Goal: Complete application form

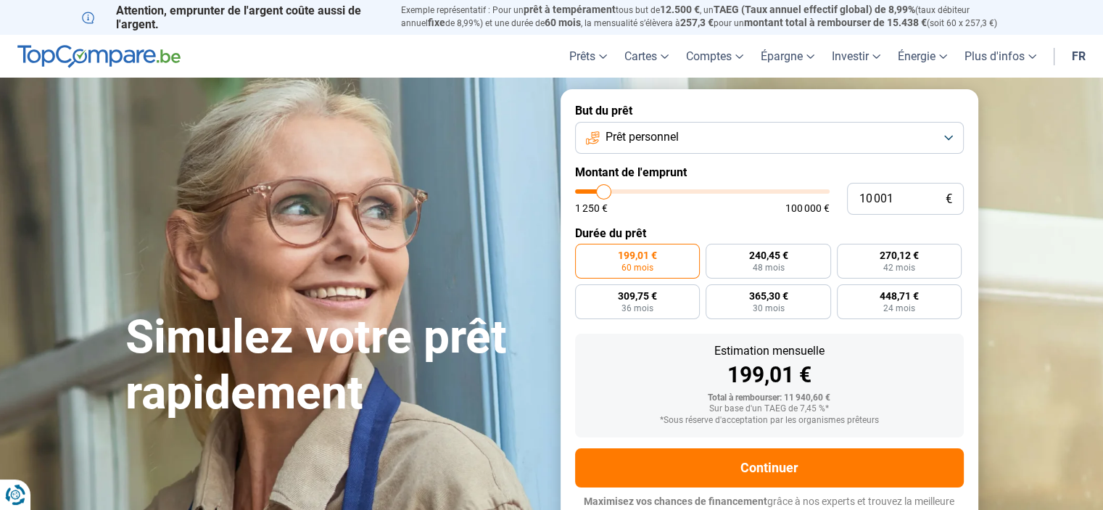
type input "13 250"
type input "13250"
type input "16 500"
type input "16500"
type input "19 000"
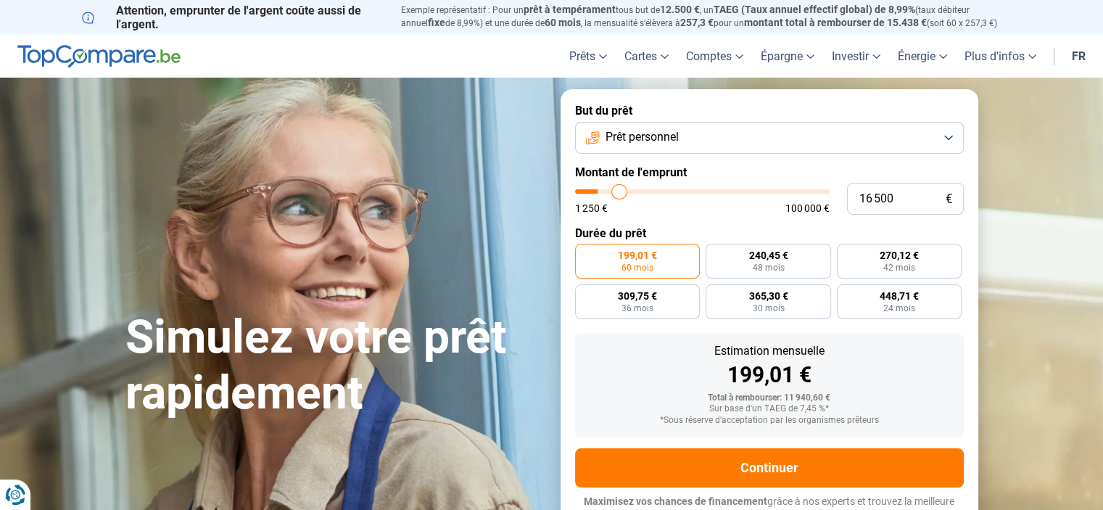
type input "19000"
type input "20 750"
type input "20750"
type input "21 000"
type input "21000"
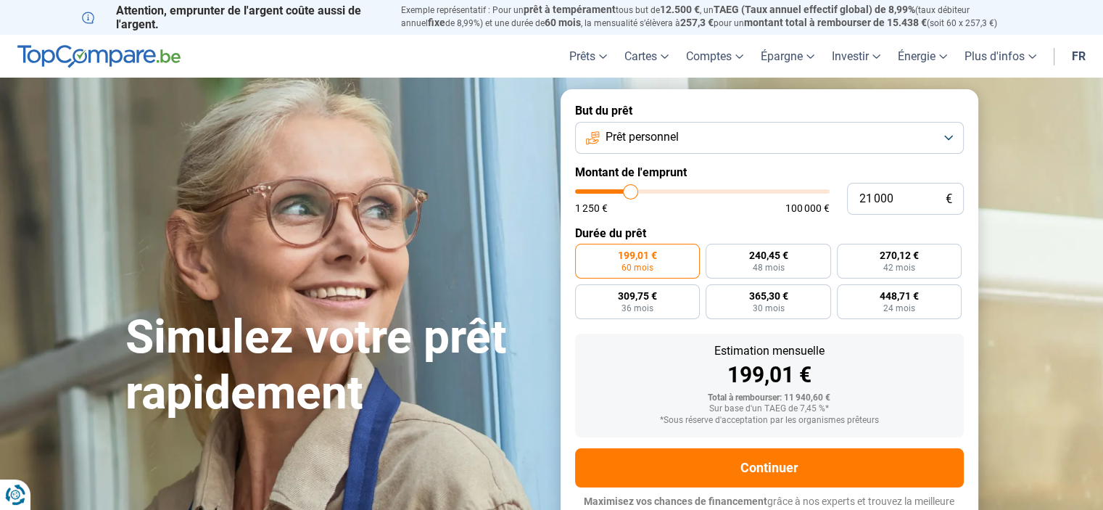
type input "21 500"
type input "21500"
type input "22 250"
type input "22250"
type input "23 250"
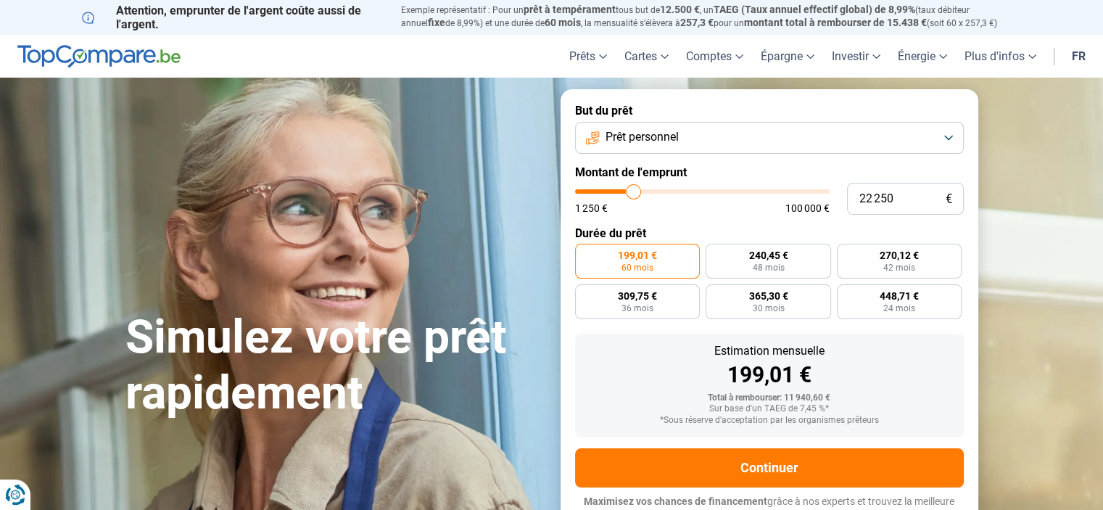
type input "23250"
type input "24 500"
type input "24500"
type input "25 500"
type input "25500"
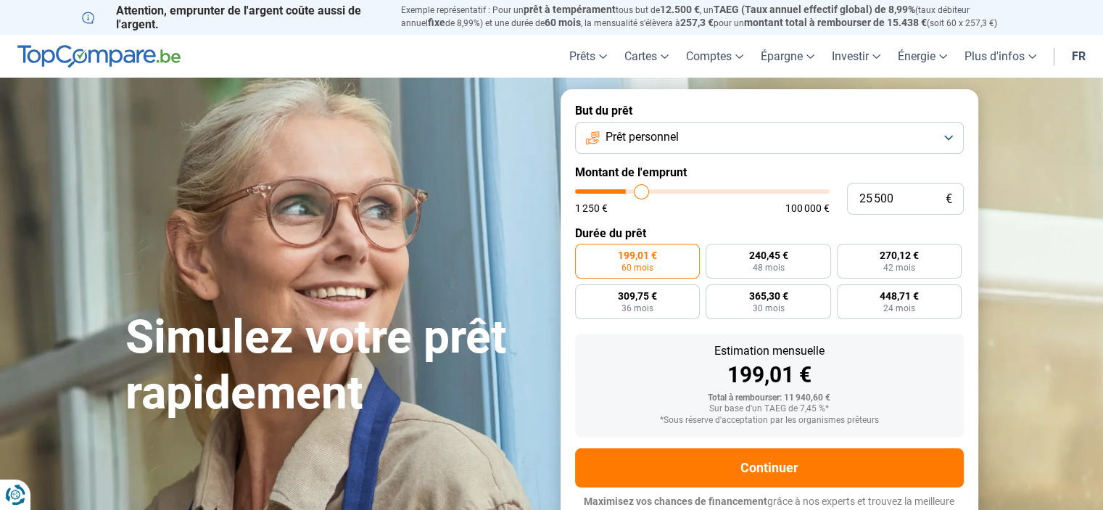
type input "26 000"
type input "26000"
type input "27 000"
type input "27000"
type input "28 000"
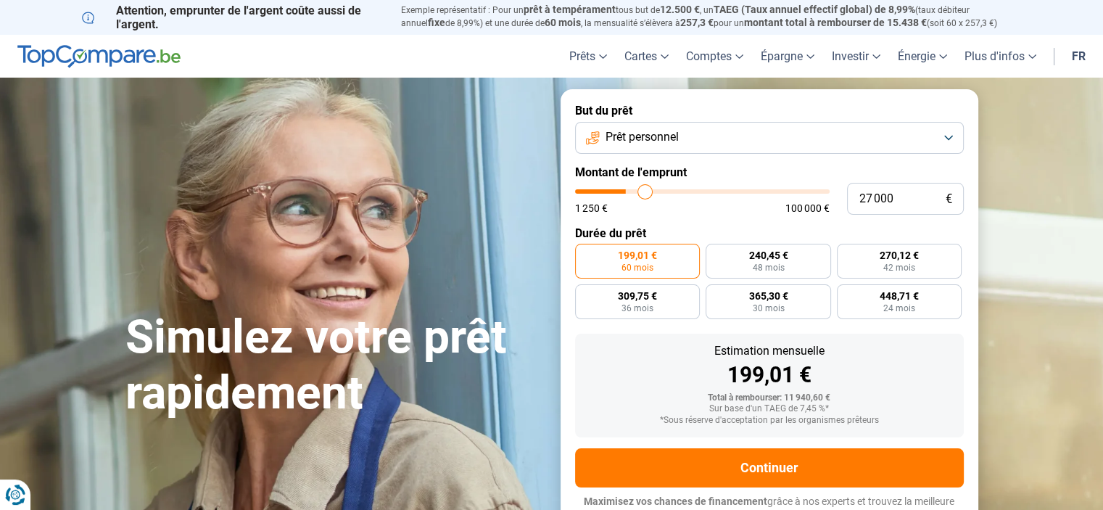
type input "28000"
type input "28 750"
type input "28750"
type input "29 750"
type input "29750"
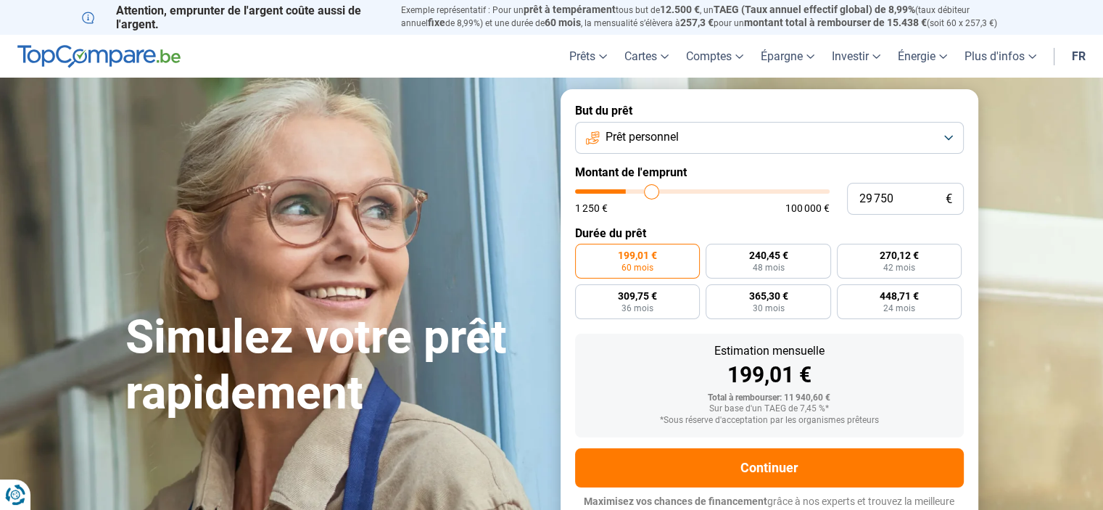
type input "30 750"
type input "30750"
type input "31 000"
type input "31000"
type input "31 250"
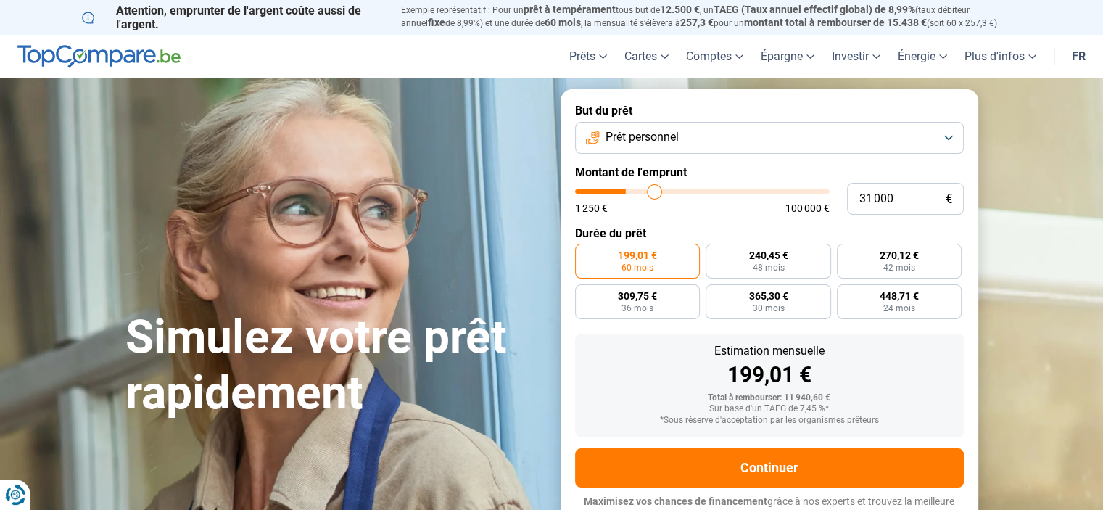
type input "31250"
type input "31 500"
type input "31500"
type input "31 750"
type input "31750"
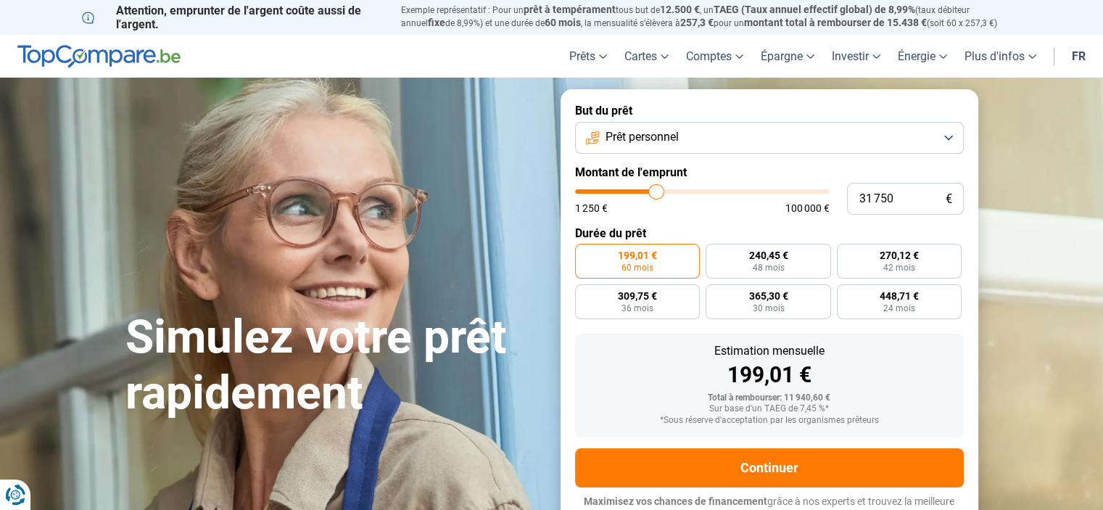
type input "32 000"
drag, startPoint x: 606, startPoint y: 191, endPoint x: 657, endPoint y: 190, distance: 50.7
type input "32000"
click at [657, 190] on input "range" at bounding box center [702, 191] width 254 height 4
radio input "false"
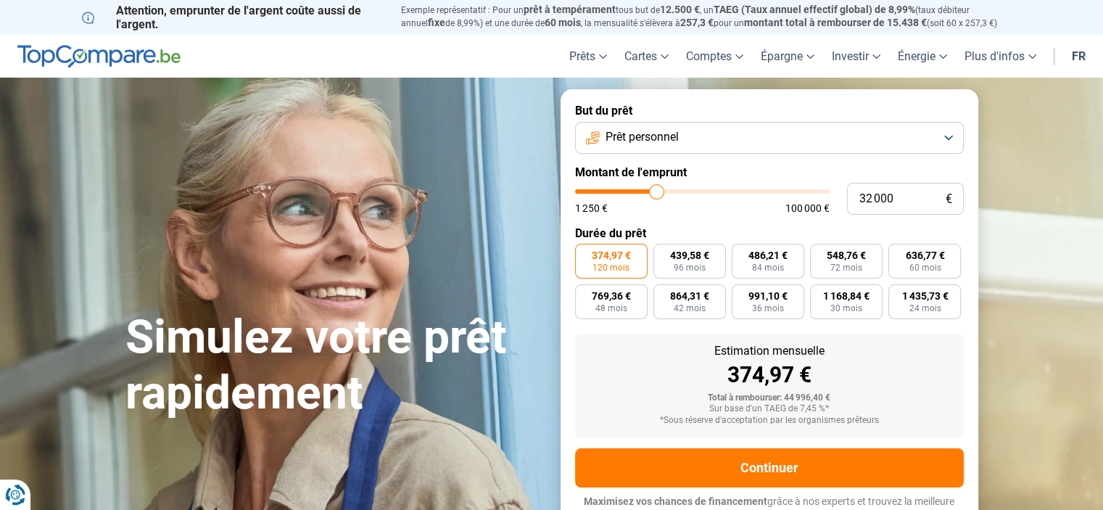
scroll to position [14, 0]
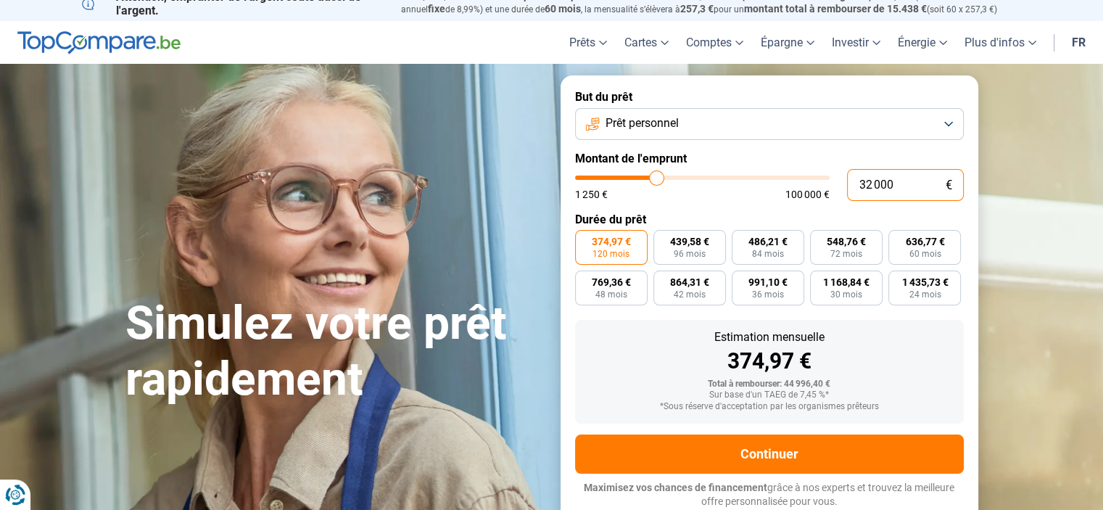
drag, startPoint x: 902, startPoint y: 194, endPoint x: 868, endPoint y: 193, distance: 34.1
click at [868, 193] on input "32 000" at bounding box center [905, 185] width 117 height 32
type input "30"
type input "1250"
type input "300"
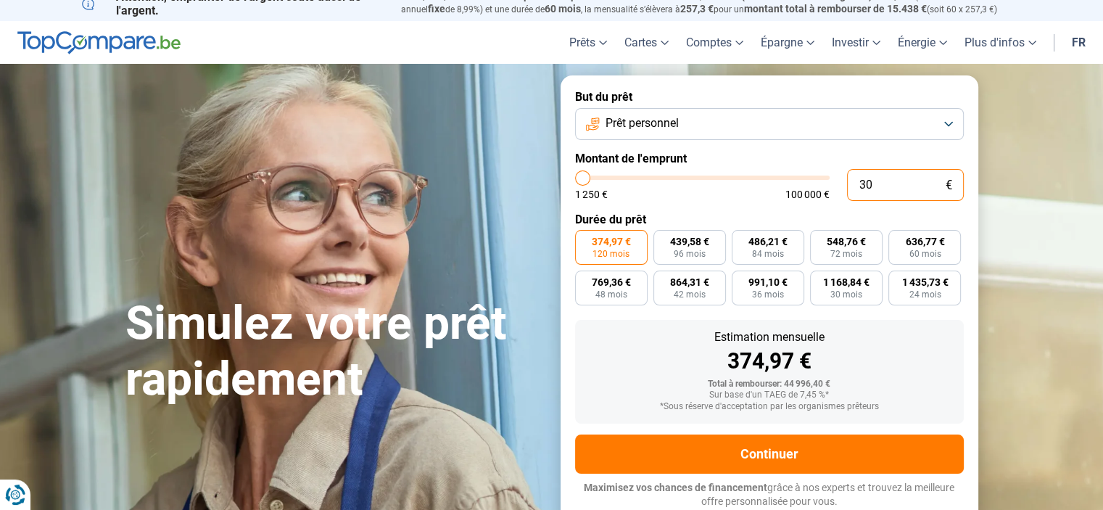
type input "1250"
type input "3 000"
type input "3000"
type input "30 000"
type input "30000"
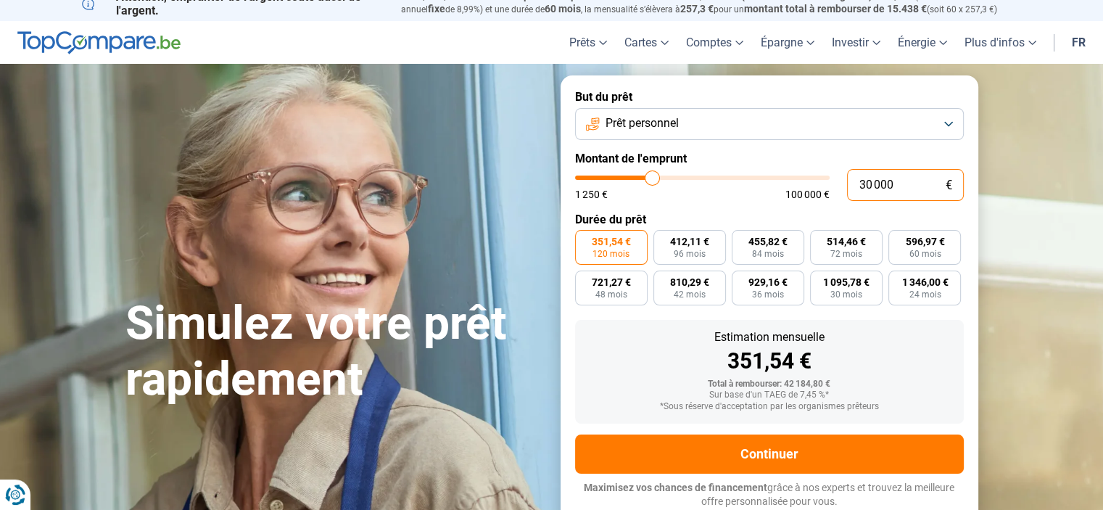
type input "30 000"
click at [884, 132] on button "Prêt personnel" at bounding box center [769, 124] width 389 height 32
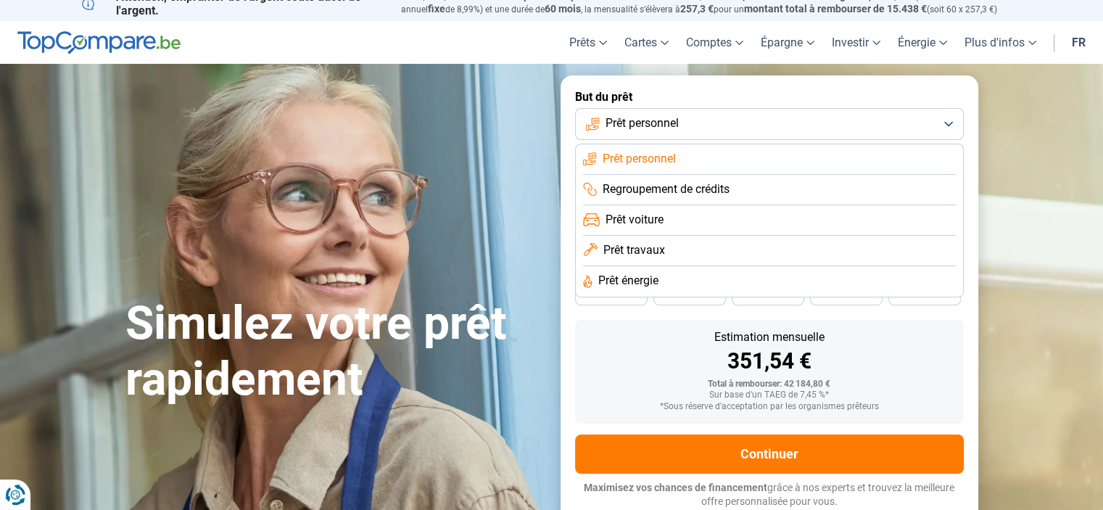
click at [843, 186] on li "Regroupement de crédits" at bounding box center [769, 190] width 373 height 30
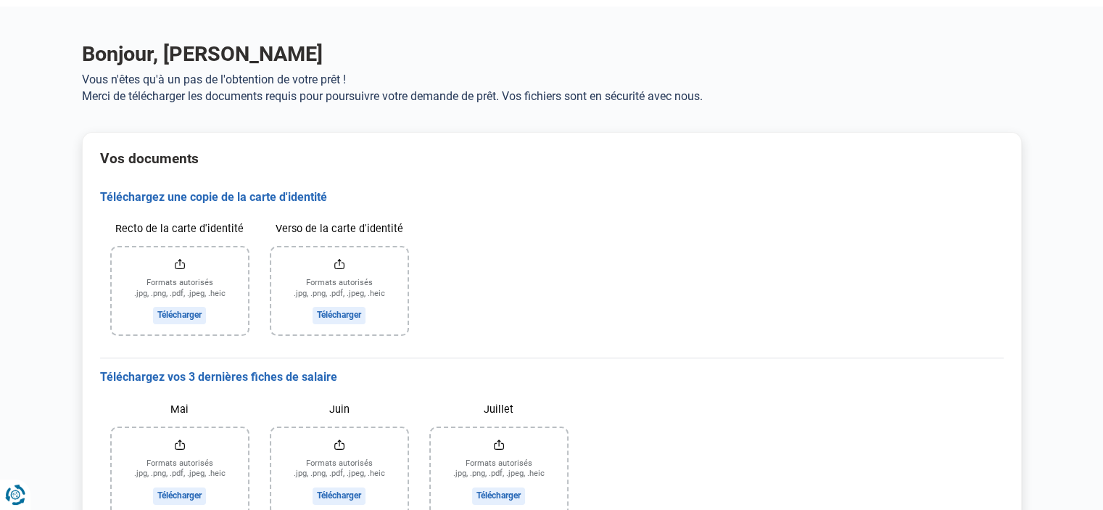
scroll to position [72, 0]
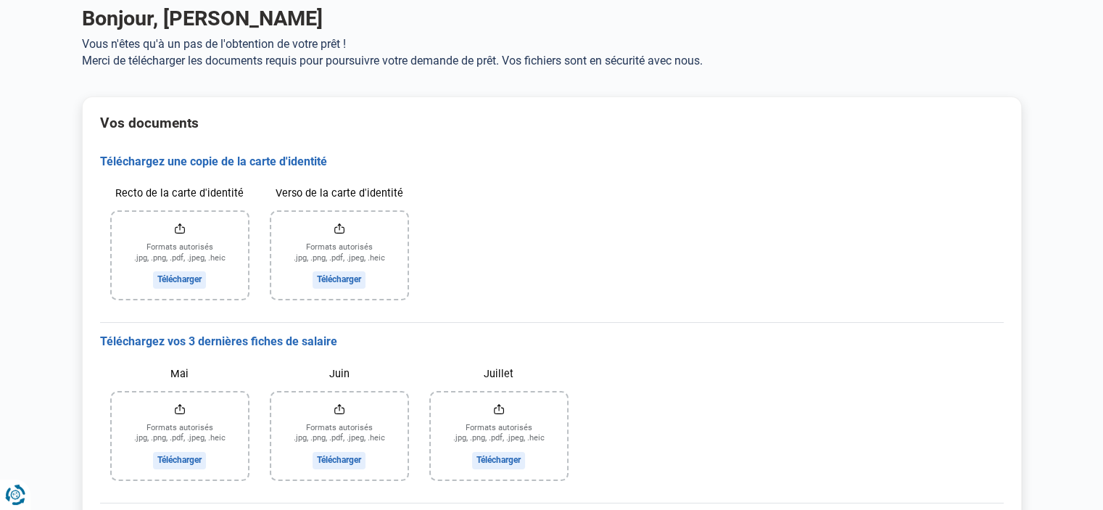
click at [196, 282] on input "Recto de la carte d'identité" at bounding box center [180, 255] width 136 height 87
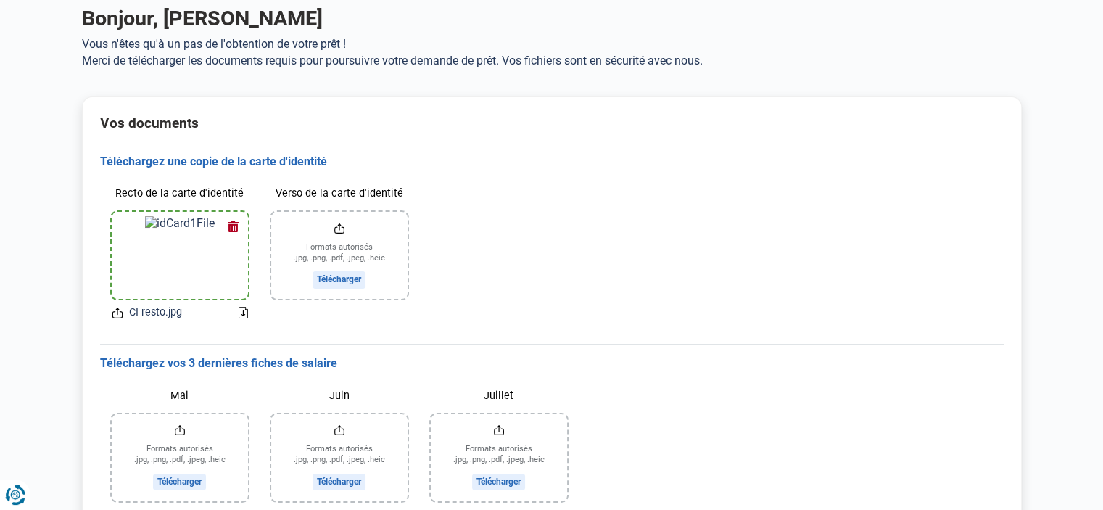
click at [354, 280] on input "Verso de la carte d'identité" at bounding box center [339, 255] width 136 height 87
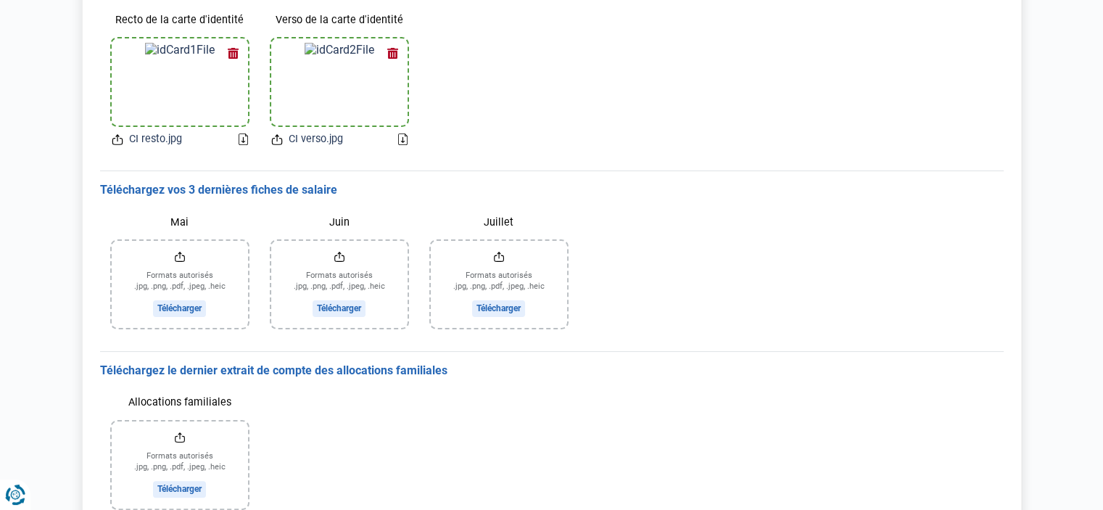
scroll to position [290, 0]
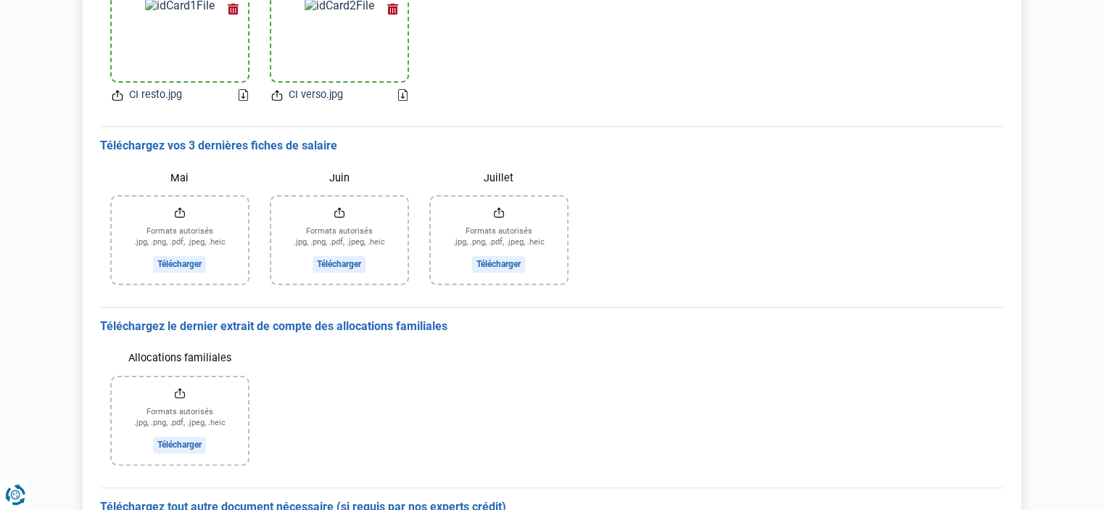
click at [188, 260] on input "Mai" at bounding box center [180, 239] width 136 height 87
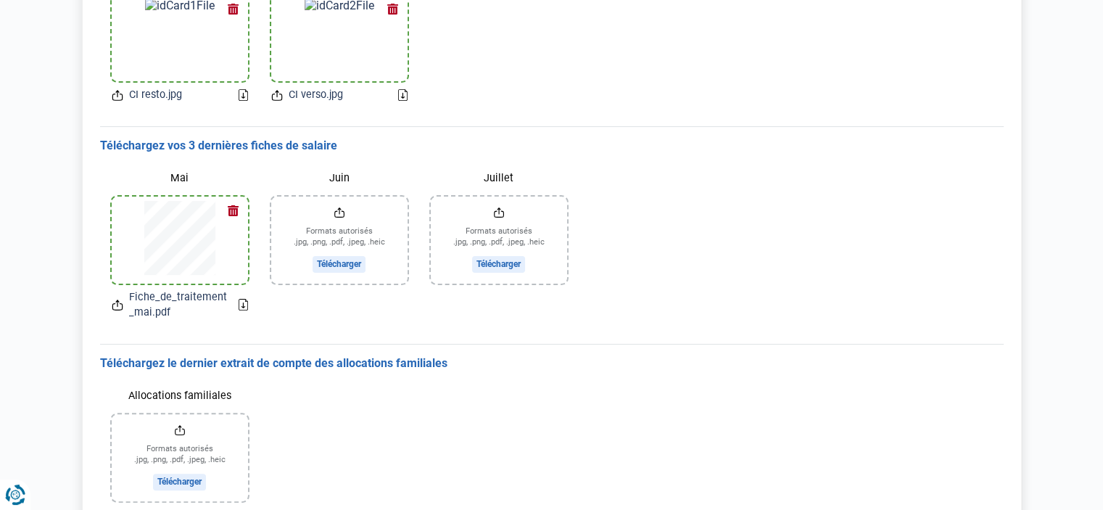
click at [337, 260] on input "Juin" at bounding box center [339, 239] width 136 height 87
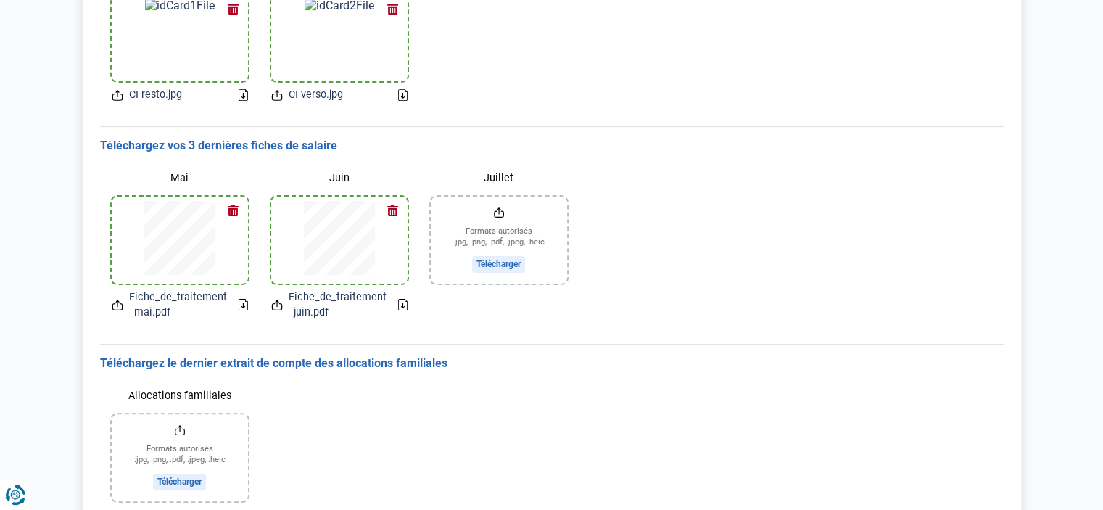
click at [481, 264] on input "Juillet" at bounding box center [499, 239] width 136 height 87
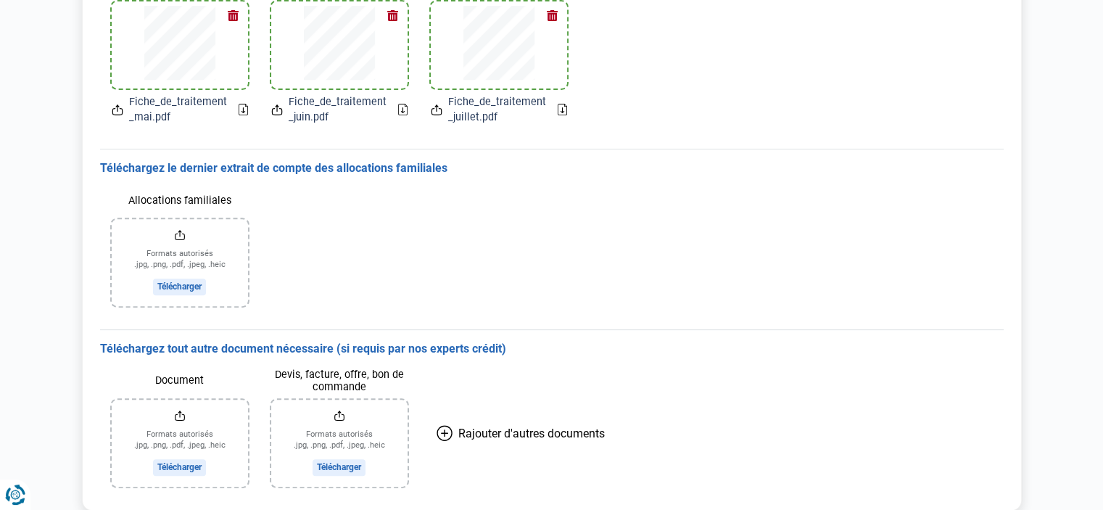
scroll to position [507, 0]
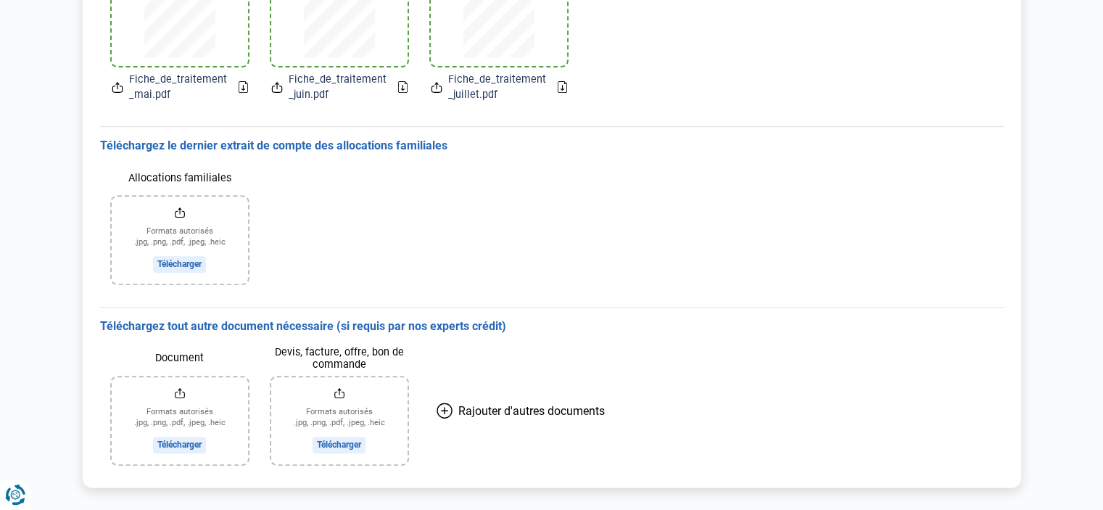
click at [167, 266] on input "Allocations familiales" at bounding box center [180, 239] width 136 height 87
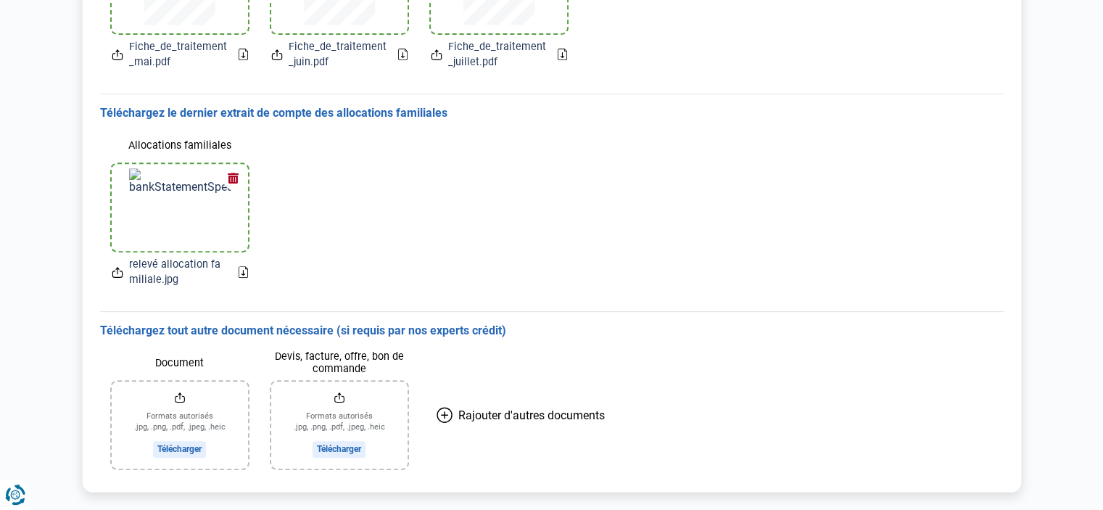
scroll to position [571, 0]
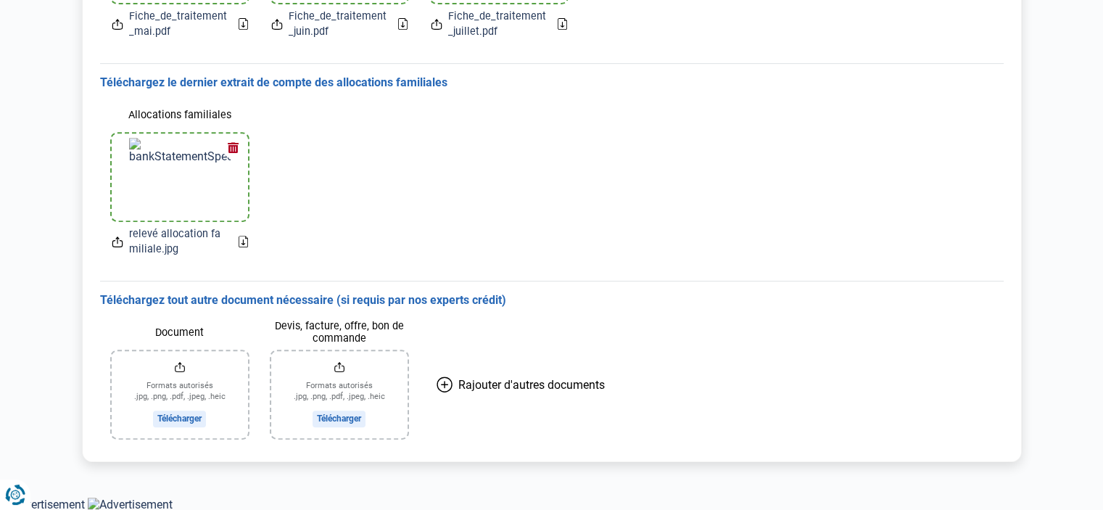
click at [186, 415] on input "Document" at bounding box center [180, 394] width 136 height 87
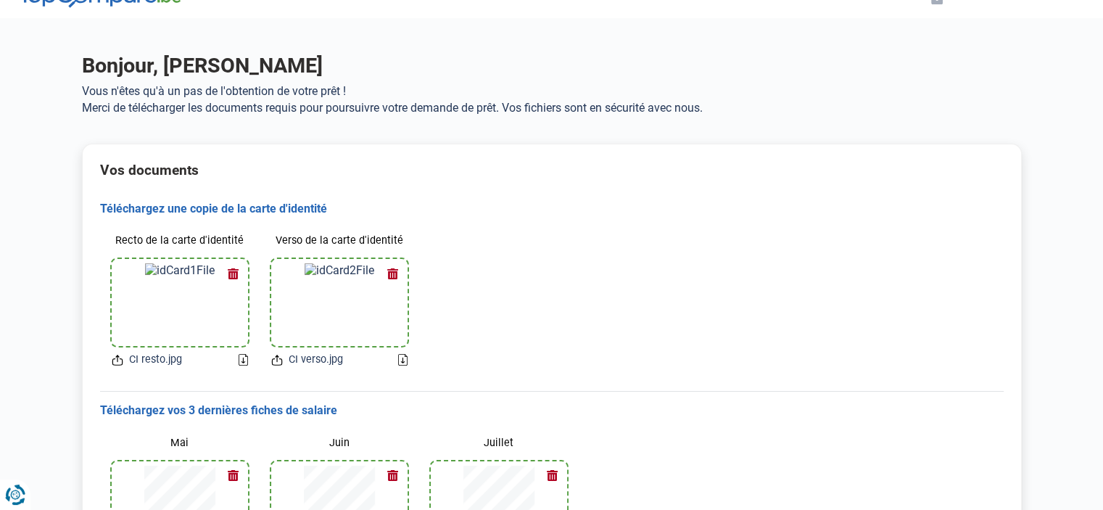
scroll to position [0, 0]
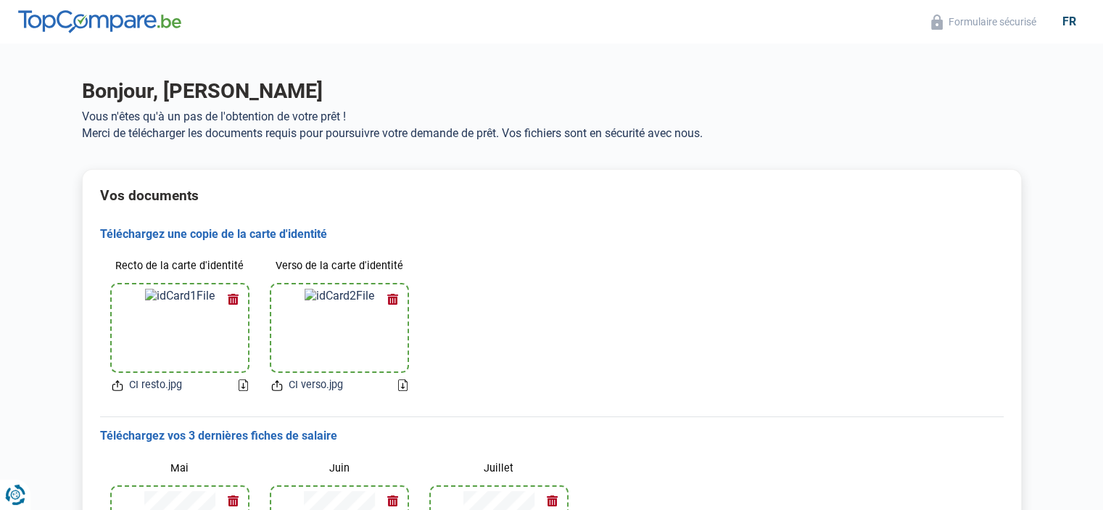
click at [238, 384] on icon at bounding box center [242, 385] width 9 height 12
